Goal: Task Accomplishment & Management: Manage account settings

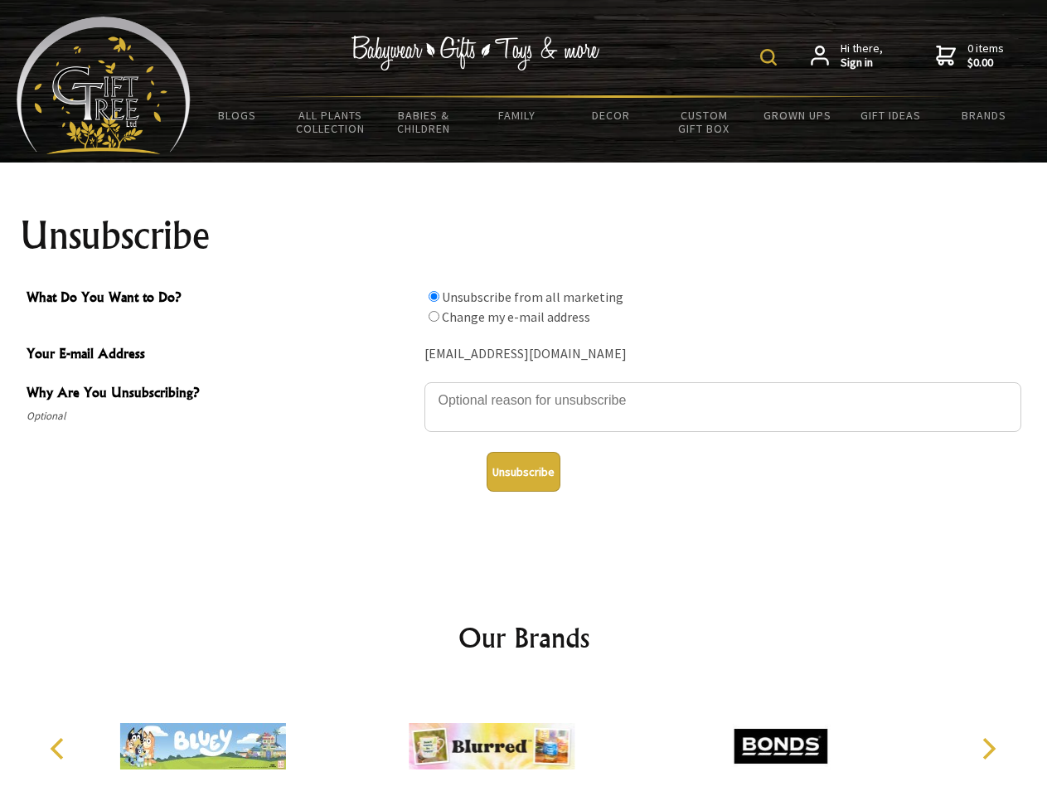
click at [771, 57] on img at bounding box center [768, 57] width 17 height 17
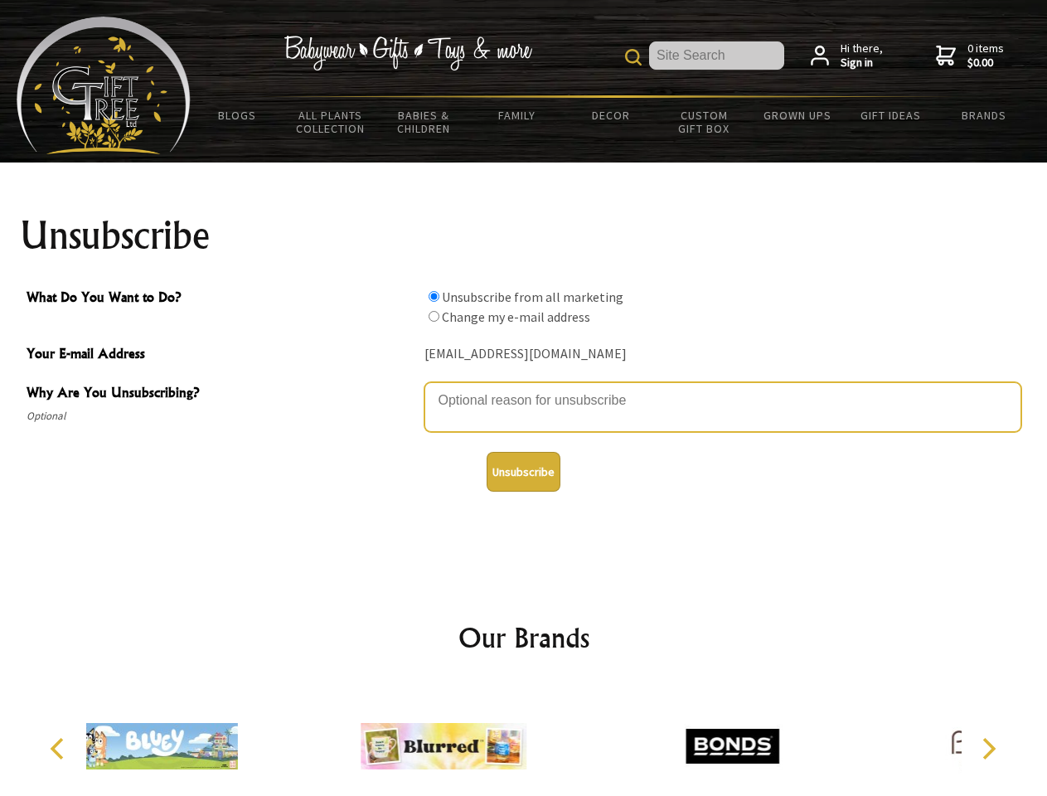
click at [524, 388] on textarea "Why Are You Unsubscribing?" at bounding box center [722, 407] width 597 height 50
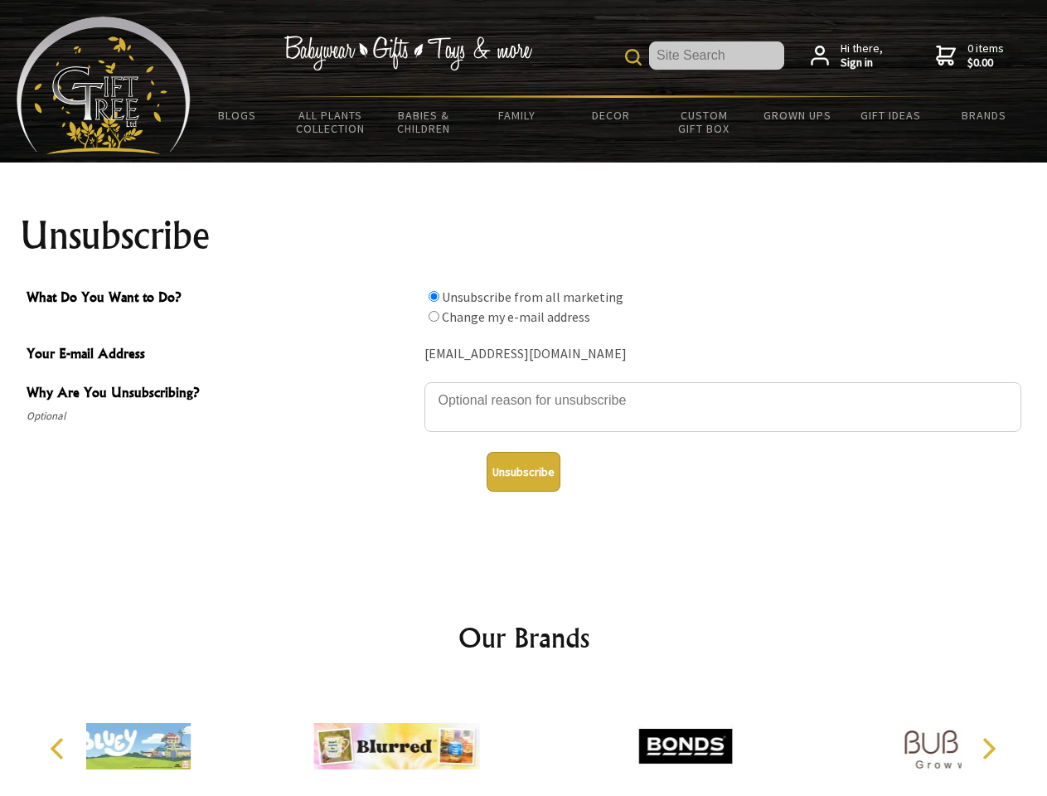
click at [434, 296] on input "What Do You Want to Do?" at bounding box center [434, 296] width 11 height 11
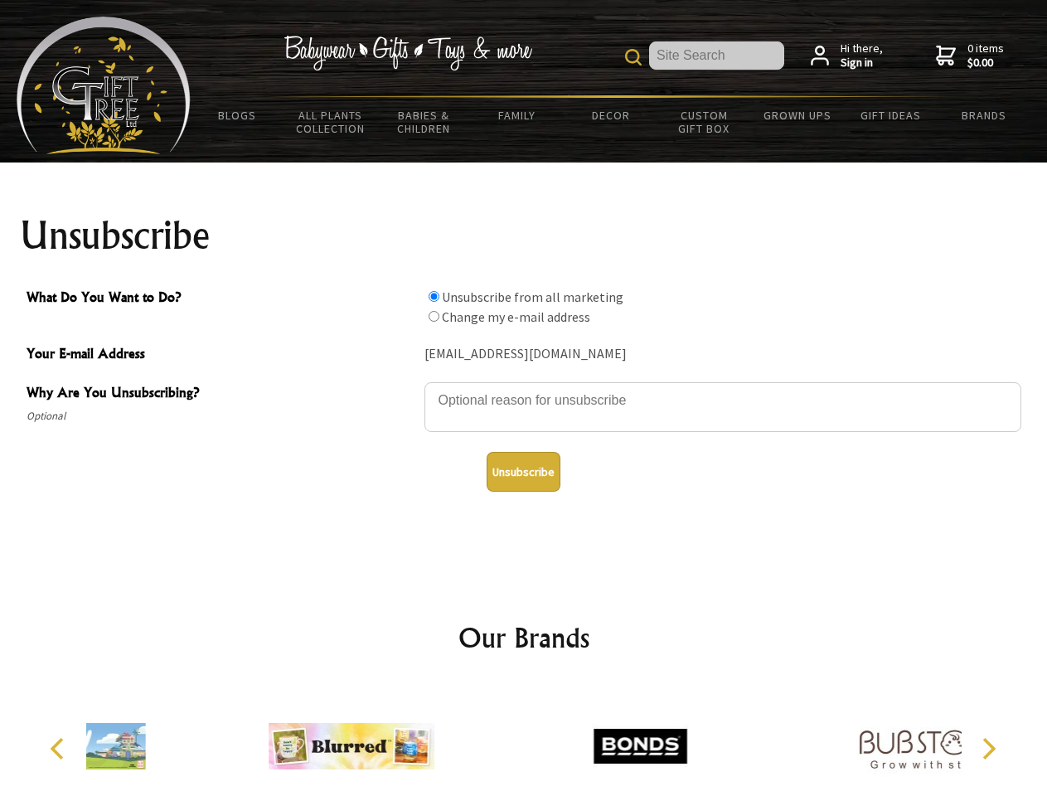
click at [434, 316] on input "What Do You Want to Do?" at bounding box center [434, 316] width 11 height 11
radio input "true"
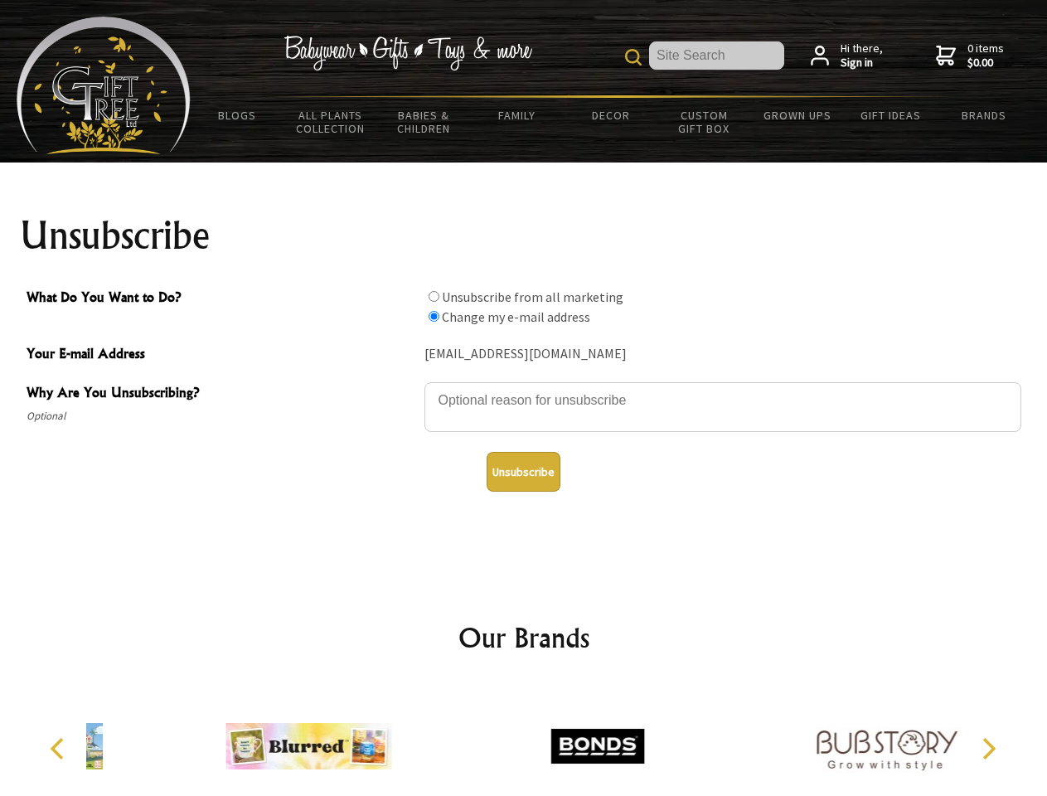
click at [523, 472] on button "Unsubscribe" at bounding box center [524, 472] width 74 height 40
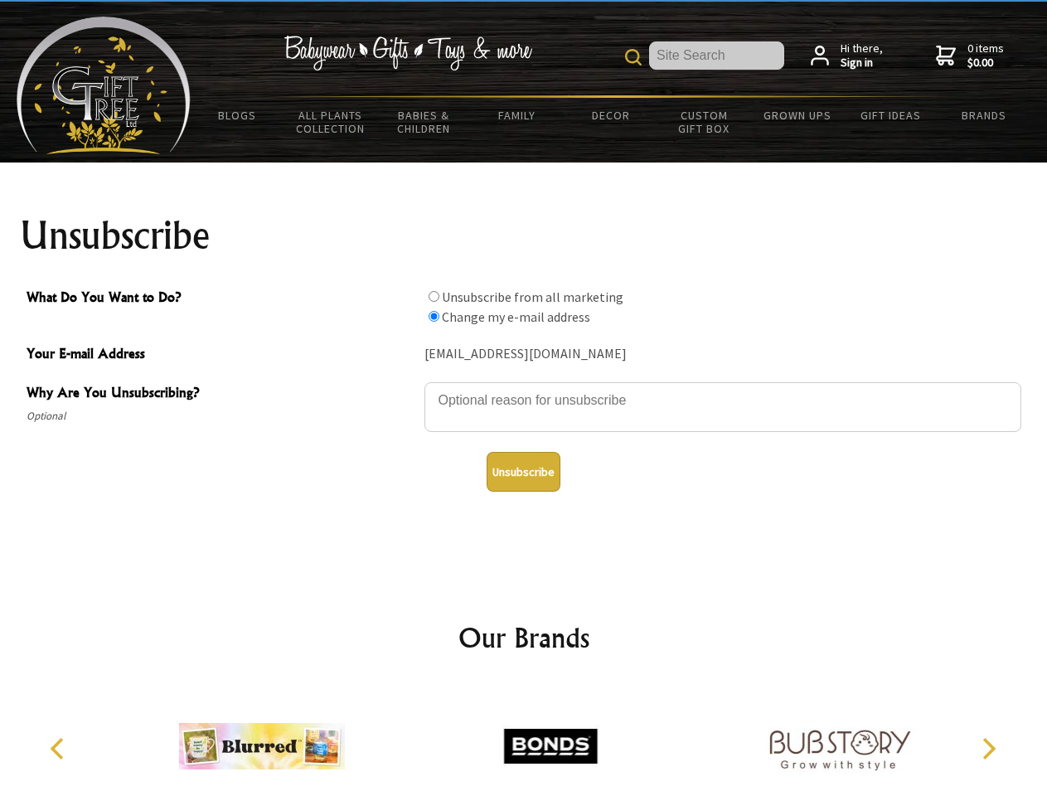
click at [60, 749] on icon "Previous" at bounding box center [59, 749] width 22 height 22
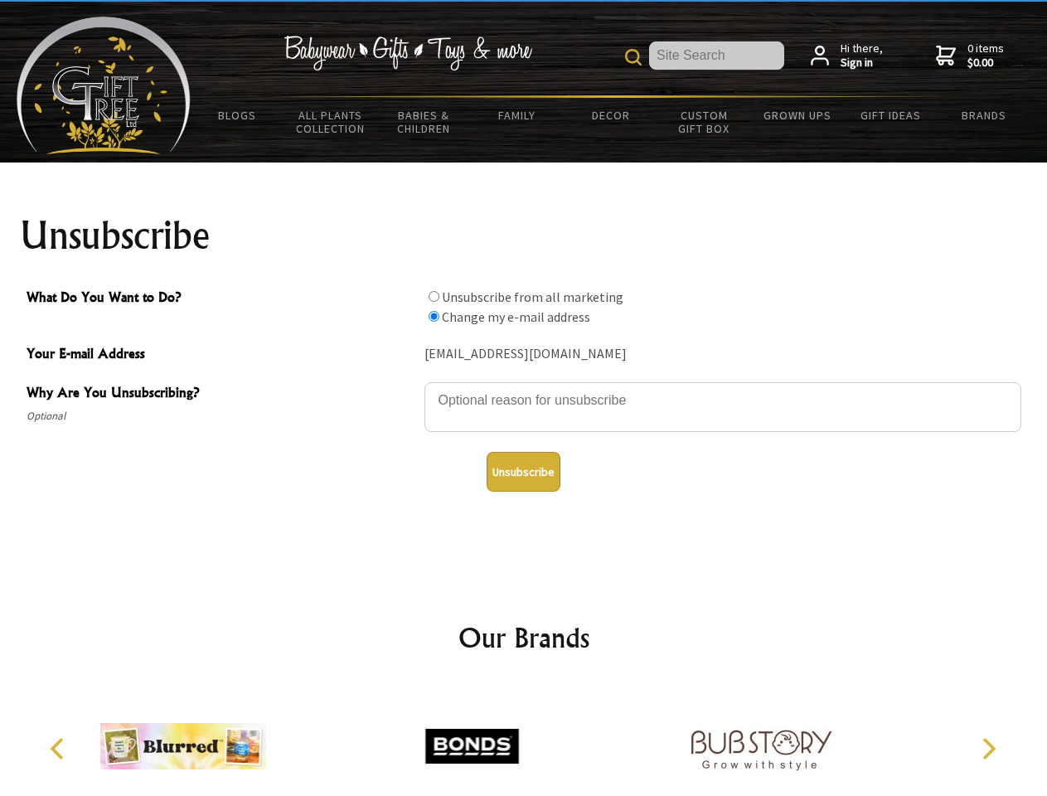
click at [988, 749] on icon "Next" at bounding box center [988, 749] width 22 height 22
